Goal: Check status

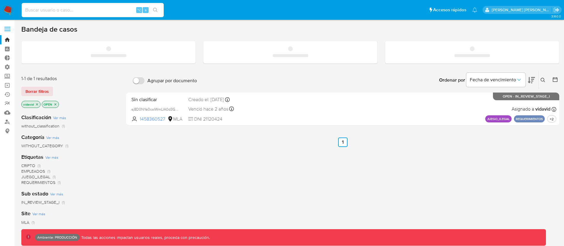
click at [66, 10] on input at bounding box center [93, 10] width 142 height 8
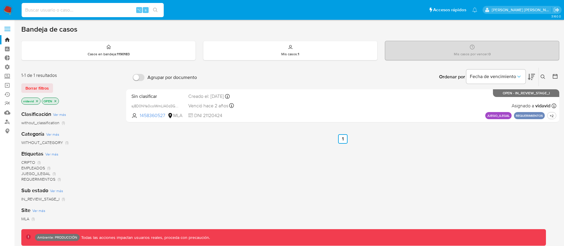
paste input "328743310"
type input "328743310"
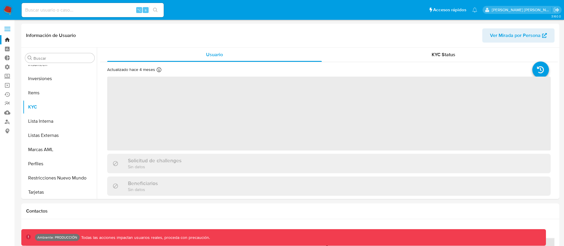
scroll to position [279, 0]
select select "10"
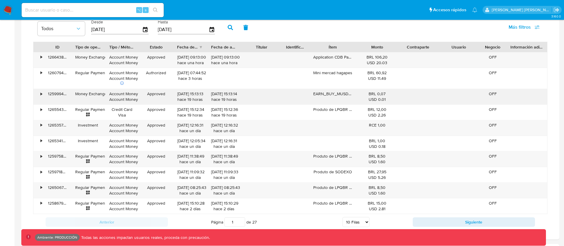
scroll to position [438, 0]
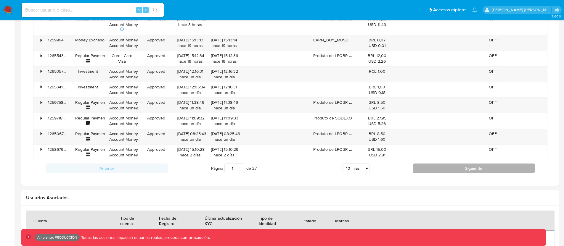
click at [434, 165] on button "Siguiente" at bounding box center [474, 168] width 122 height 9
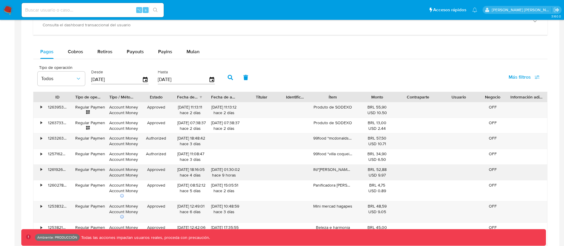
scroll to position [316, 0]
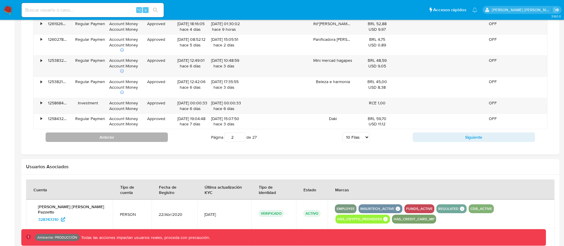
click at [163, 138] on button "Anterior" at bounding box center [107, 137] width 122 height 9
type input "1"
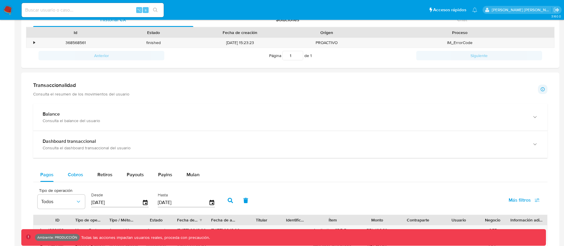
scroll to position [212, 0]
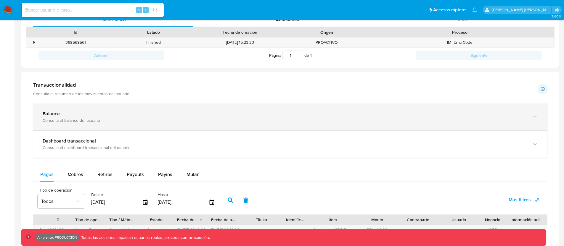
click at [140, 116] on div "Balance" at bounding box center [284, 114] width 483 height 6
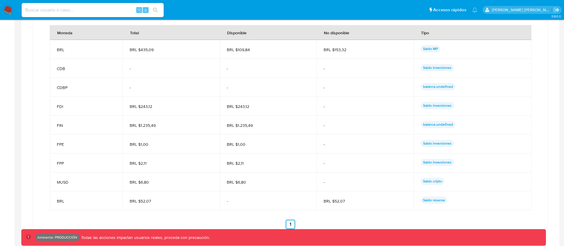
scroll to position [441, 0]
click at [179, 211] on div "Moneda Total Disponible No disponible Tipo BRL BRL $435,09 BRL $109,84 BRL $153…" at bounding box center [290, 128] width 481 height 204
click at [49, 64] on div "Detalle del balance Moneda Total Disponible No disponible Tipo BRL BRL $435,09 …" at bounding box center [290, 122] width 491 height 226
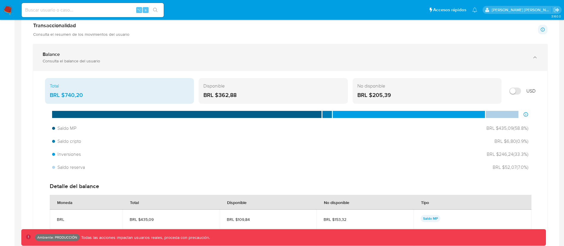
scroll to position [269, 0]
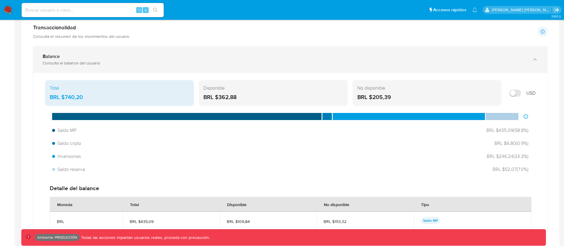
click at [67, 59] on div "Balance" at bounding box center [284, 57] width 483 height 6
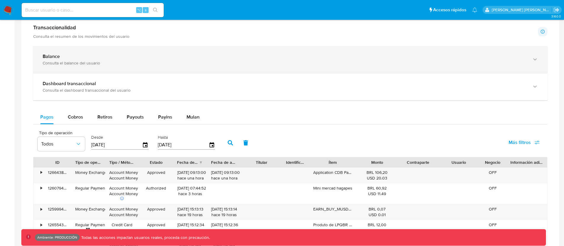
click at [68, 58] on div "Balance" at bounding box center [284, 57] width 483 height 6
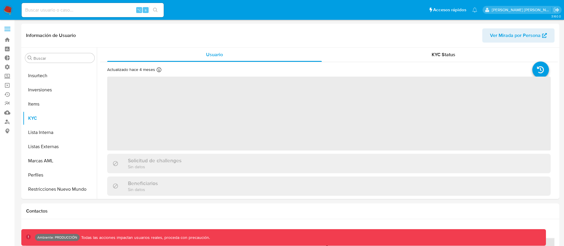
scroll to position [279, 0]
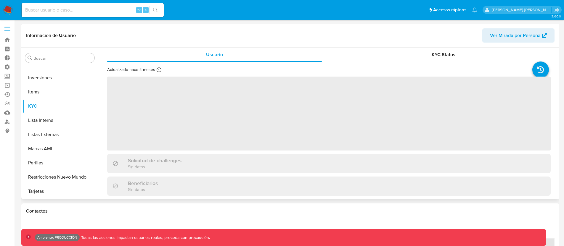
select select "10"
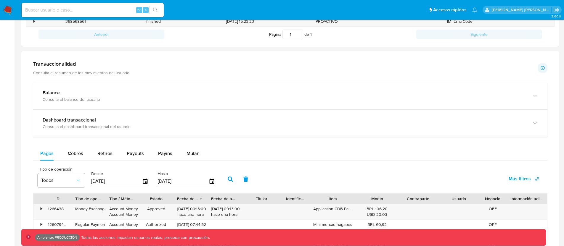
scroll to position [217, 0]
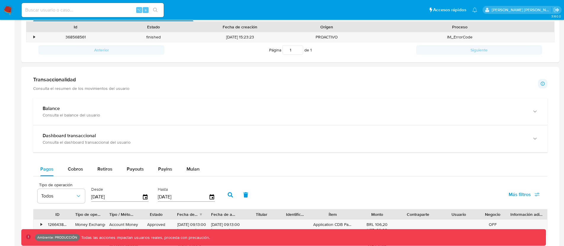
click at [24, 165] on div at bounding box center [290, 237] width 538 height 340
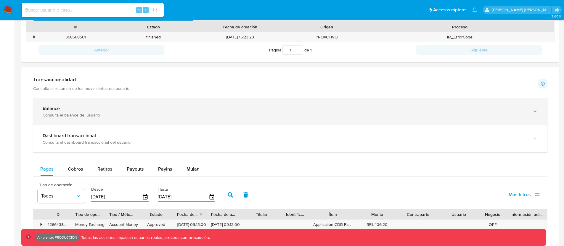
click at [64, 112] on div "Consulta el balance del usuario" at bounding box center [284, 114] width 483 height 5
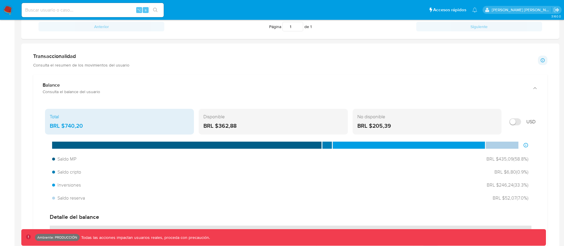
scroll to position [243, 0]
